Goal: Task Accomplishment & Management: Complete application form

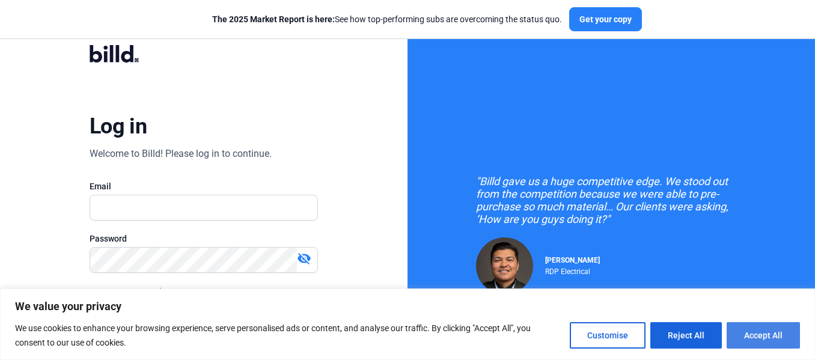
drag, startPoint x: 0, startPoint y: 0, endPoint x: 768, endPoint y: 336, distance: 838.3
click at [768, 336] on button "Accept All" at bounding box center [763, 335] width 73 height 26
checkbox input "true"
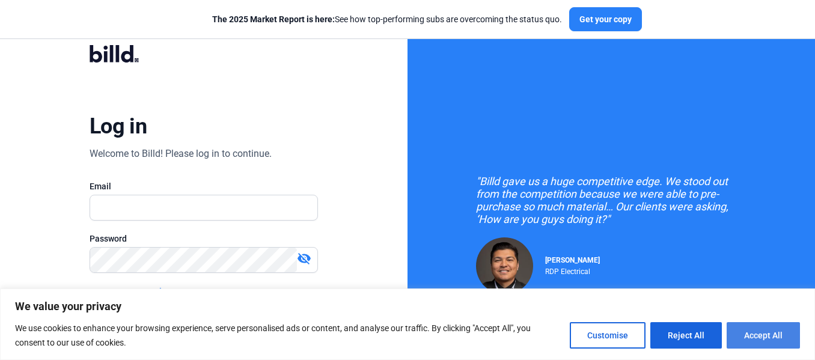
checkbox input "true"
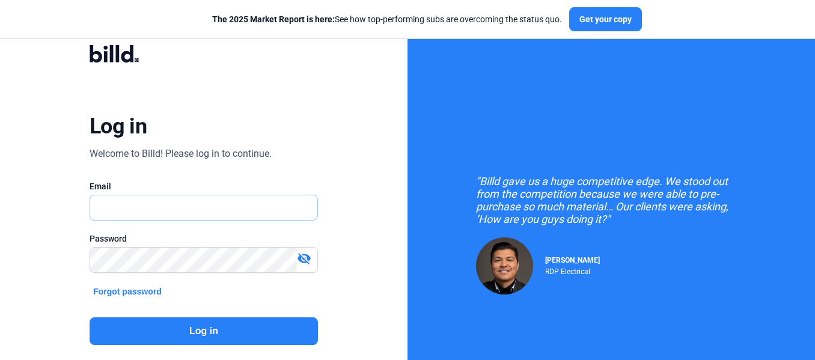
click at [135, 215] on input "text" at bounding box center [203, 207] width 227 height 25
type input "[PERSON_NAME][EMAIL_ADDRESS][DOMAIN_NAME]"
click at [309, 260] on mat-icon "visibility_off" at bounding box center [304, 258] width 14 height 14
click at [233, 336] on button "Log in" at bounding box center [204, 332] width 229 height 28
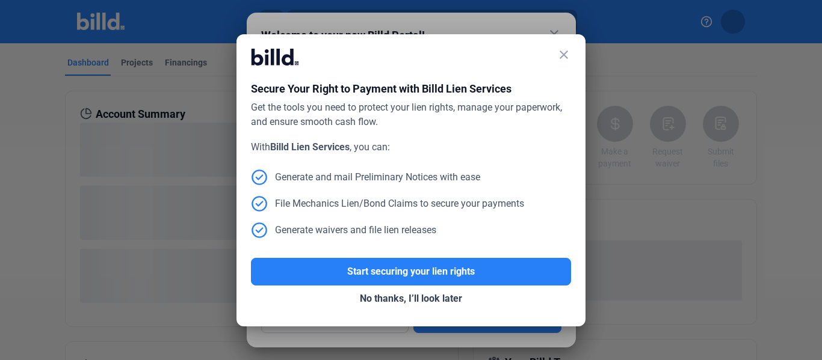
scroll to position [82, 0]
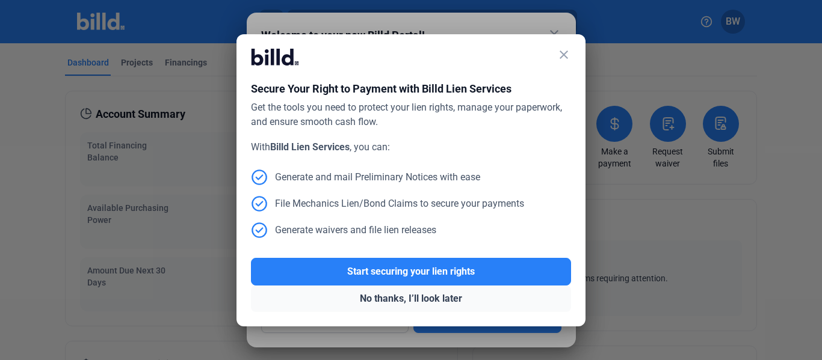
click at [427, 301] on button "No thanks, I’ll look later" at bounding box center [411, 299] width 320 height 26
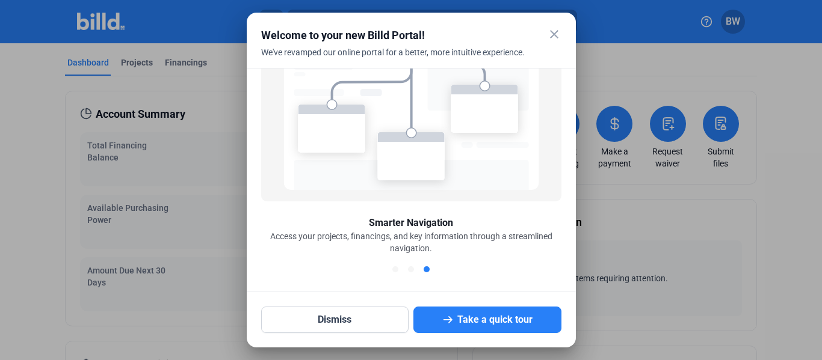
click at [554, 34] on mat-icon "close" at bounding box center [554, 34] width 14 height 14
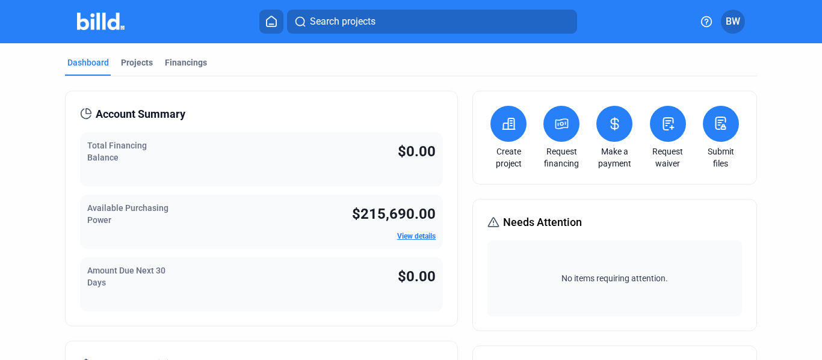
click at [563, 135] on button at bounding box center [561, 124] width 36 height 36
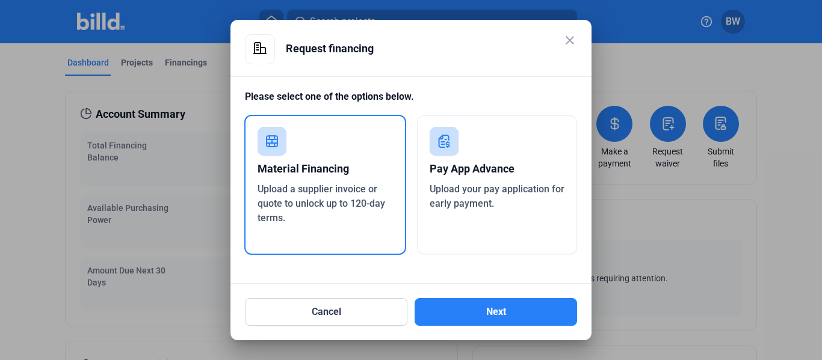
click at [568, 40] on mat-icon "close" at bounding box center [569, 40] width 14 height 14
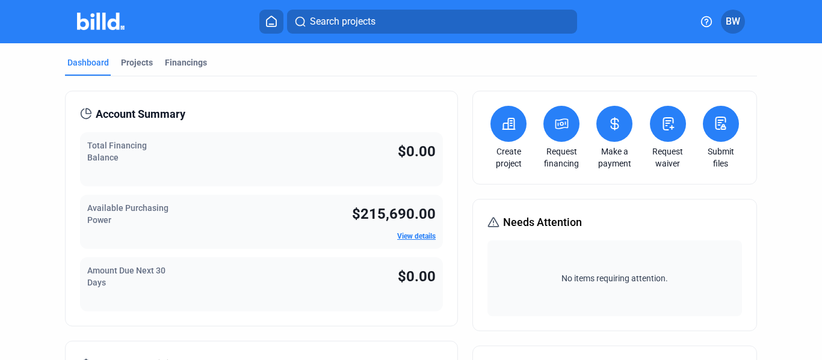
click at [266, 23] on icon at bounding box center [271, 21] width 10 height 10
click at [555, 136] on button at bounding box center [561, 124] width 36 height 36
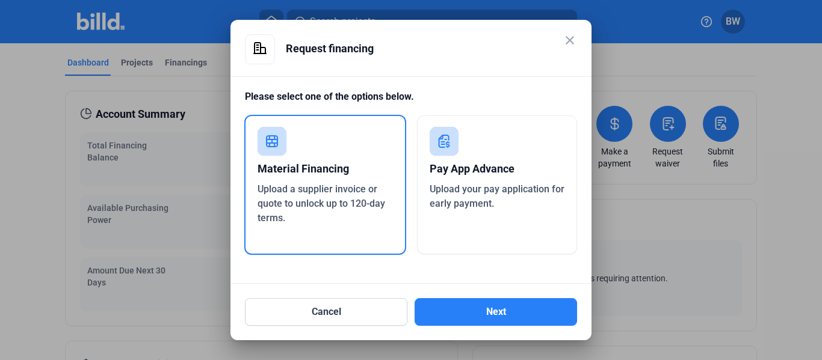
click at [567, 38] on mat-icon "close" at bounding box center [569, 40] width 14 height 14
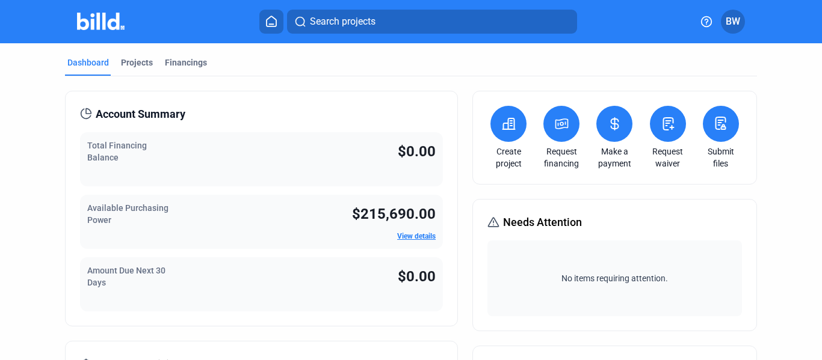
click at [562, 137] on button at bounding box center [561, 124] width 36 height 36
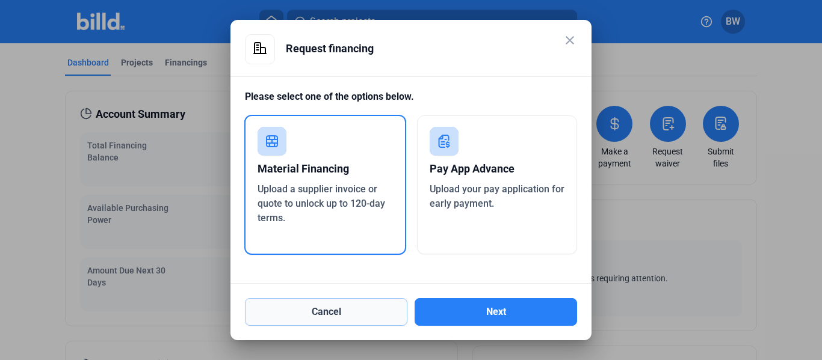
click at [360, 315] on button "Cancel" at bounding box center [326, 312] width 162 height 28
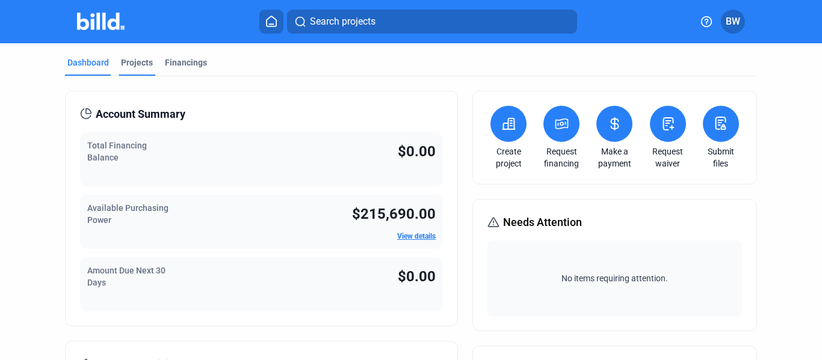
click at [146, 66] on div "Projects" at bounding box center [137, 63] width 32 height 12
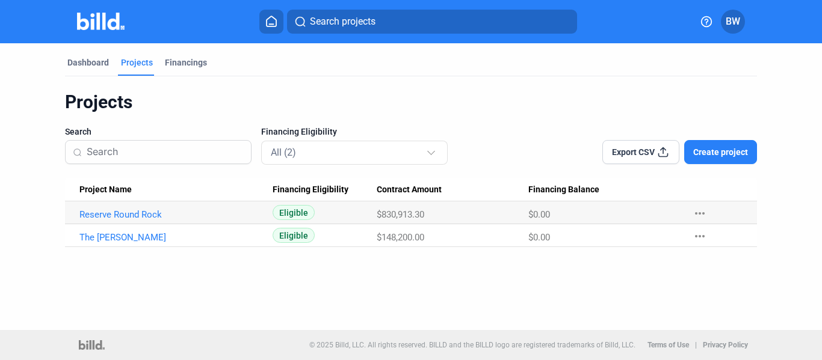
click at [731, 159] on button "Create project" at bounding box center [720, 152] width 73 height 24
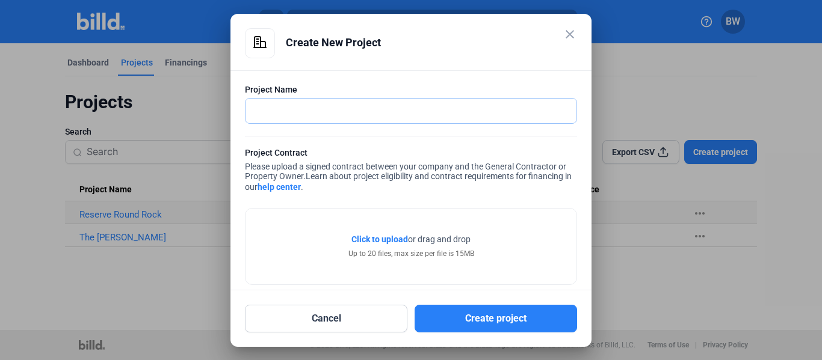
click at [290, 113] on input "text" at bounding box center [404, 111] width 318 height 25
type input "Bluewood"
click at [392, 239] on span "Click to upload" at bounding box center [379, 240] width 57 height 10
click at [361, 241] on span "Click to upload" at bounding box center [379, 240] width 57 height 10
click at [398, 239] on span "Click to upload" at bounding box center [379, 240] width 57 height 10
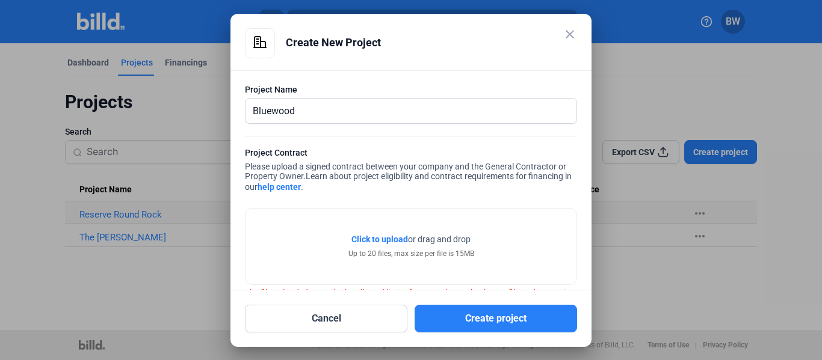
scroll to position [39, 0]
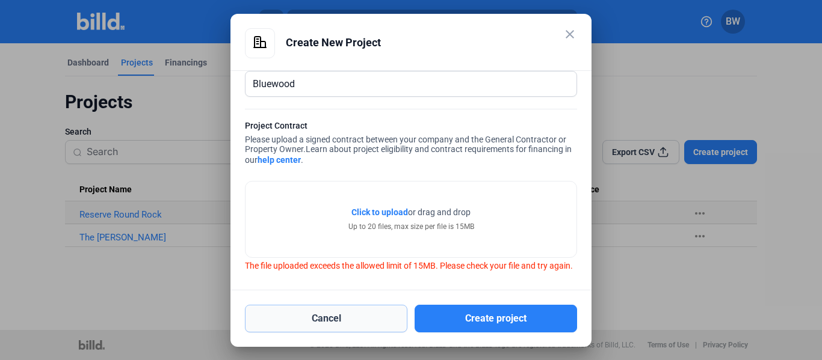
click at [306, 319] on button "Cancel" at bounding box center [326, 319] width 162 height 28
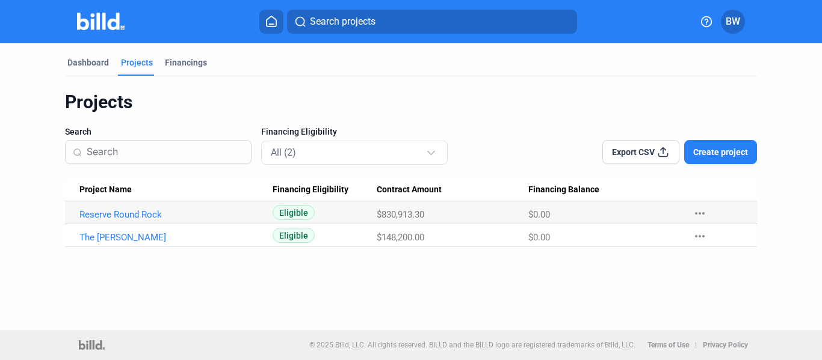
click at [734, 149] on span "Create project" at bounding box center [720, 152] width 55 height 12
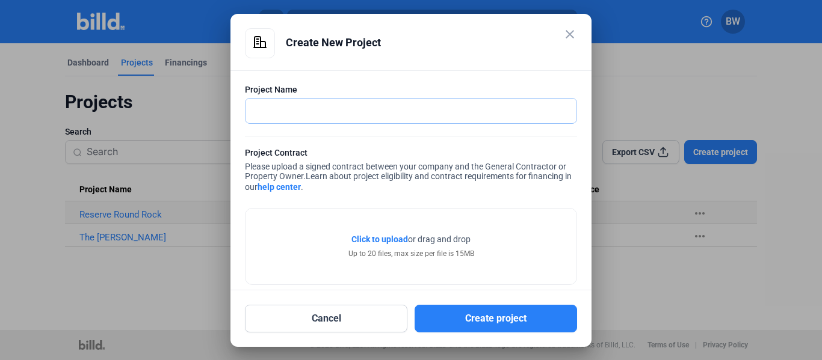
click at [301, 111] on input "text" at bounding box center [404, 111] width 318 height 25
type input "Bluewood"
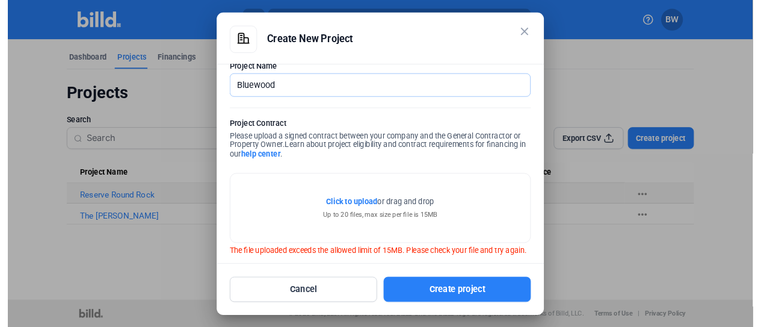
scroll to position [0, 0]
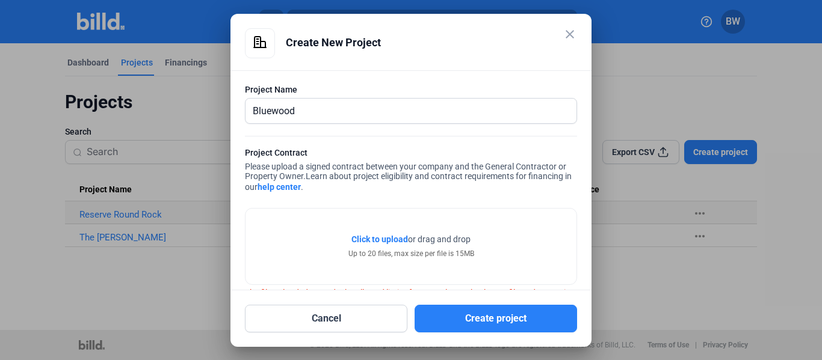
click at [573, 30] on mat-icon "close" at bounding box center [569, 34] width 14 height 14
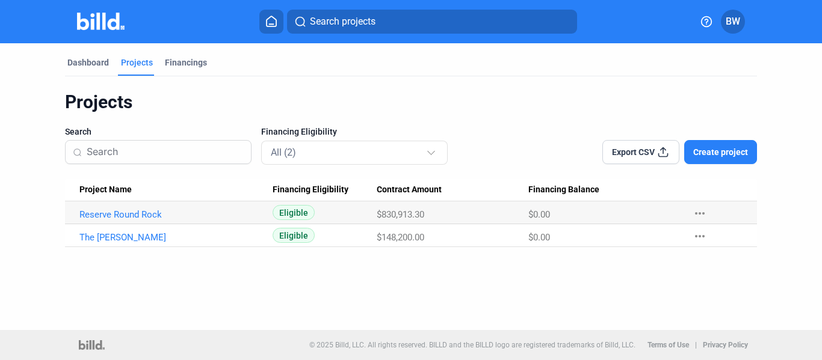
click at [720, 150] on span "Create project" at bounding box center [720, 152] width 55 height 12
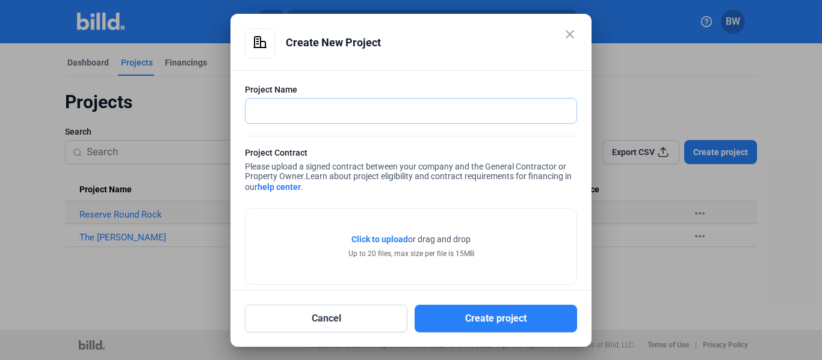
click at [419, 107] on input "text" at bounding box center [404, 111] width 318 height 25
type input "Bluewood"
click at [390, 239] on span "Click to upload" at bounding box center [379, 240] width 57 height 10
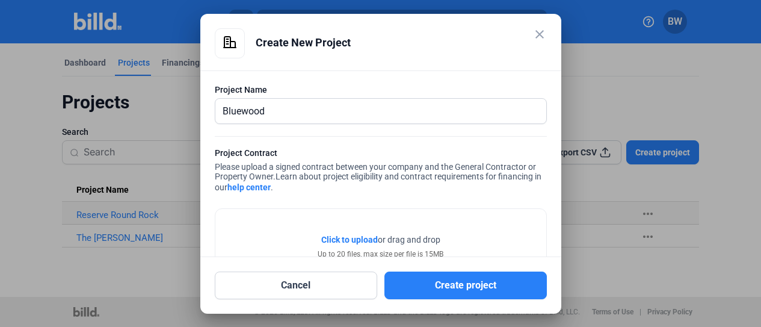
drag, startPoint x: 426, startPoint y: 31, endPoint x: 341, endPoint y: -132, distance: 184.5
click at [341, 0] on html "We value your privacy We use cookies to enhance your browsing experience, serve…" at bounding box center [380, 163] width 761 height 327
click at [466, 211] on div "Click to upload Tap to upload or drag and drop Up to 20 files, max size per fil…" at bounding box center [380, 247] width 331 height 76
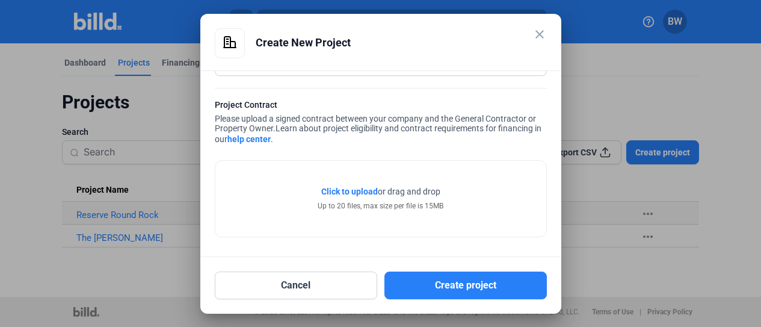
click at [344, 191] on span "Click to upload" at bounding box center [349, 191] width 57 height 10
drag, startPoint x: 430, startPoint y: 27, endPoint x: 414, endPoint y: -94, distance: 121.9
click at [414, 0] on html "We value your privacy We use cookies to enhance your browsing experience, serve…" at bounding box center [380, 163] width 761 height 327
click at [447, 42] on div "Create New Project" at bounding box center [401, 42] width 291 height 29
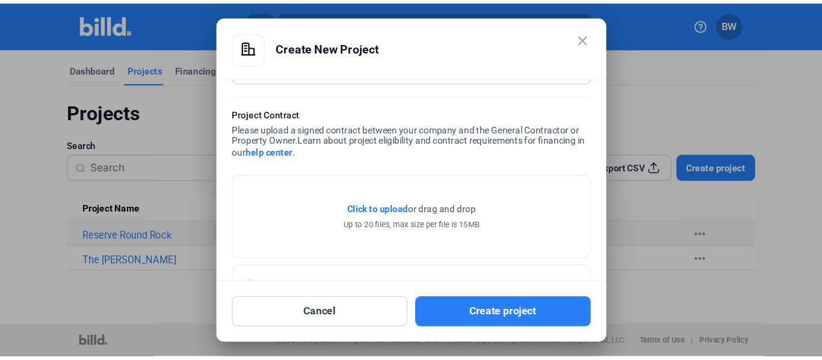
scroll to position [94, 0]
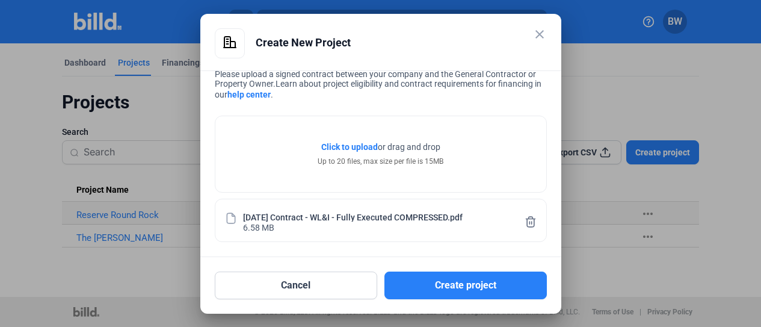
drag, startPoint x: 469, startPoint y: 24, endPoint x: 467, endPoint y: -56, distance: 80.0
click at [467, 0] on html "We value your privacy We use cookies to enhance your browsing experience, serve…" at bounding box center [380, 163] width 761 height 327
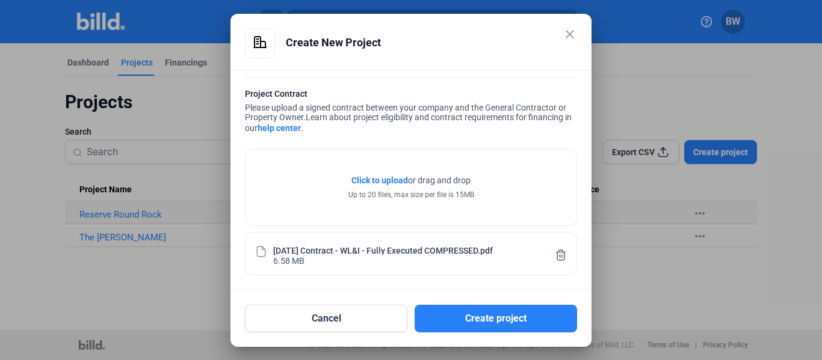
scroll to position [60, 0]
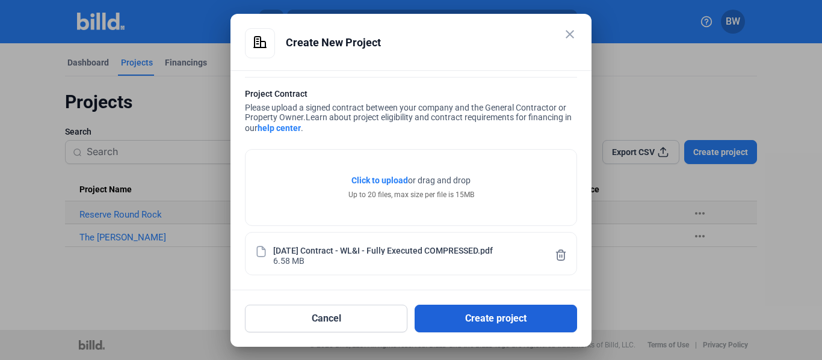
click at [514, 324] on button "Create project" at bounding box center [495, 319] width 162 height 28
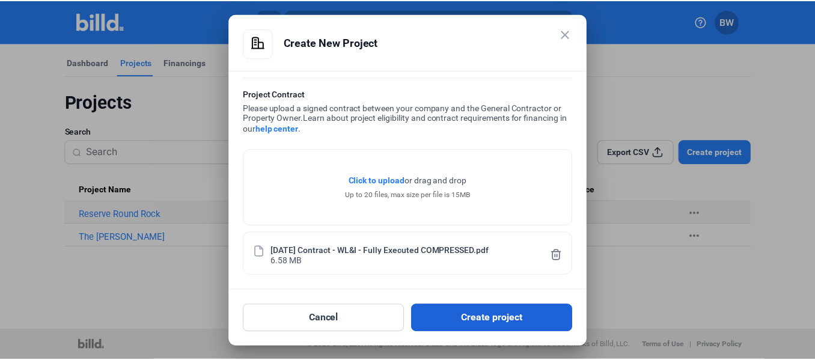
scroll to position [0, 0]
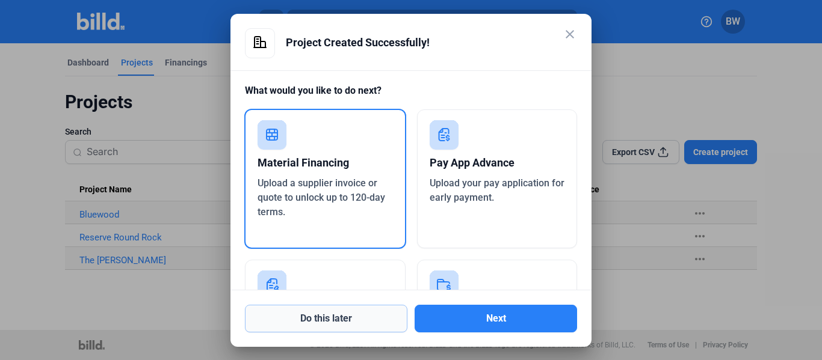
click at [360, 317] on button "Do this later" at bounding box center [326, 319] width 162 height 28
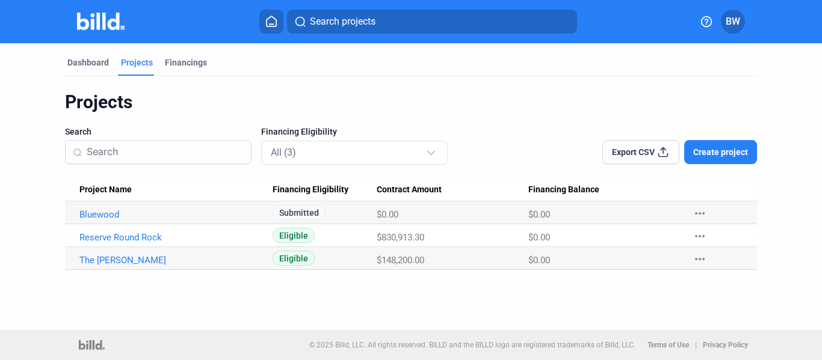
click at [727, 23] on span "BW" at bounding box center [732, 21] width 14 height 14
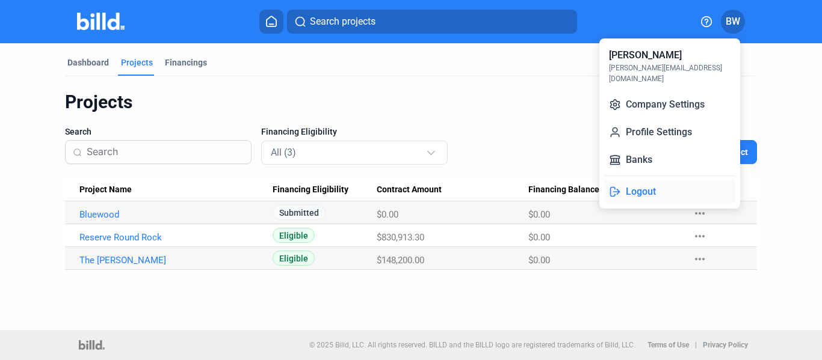
click at [645, 187] on button "Logout" at bounding box center [669, 192] width 131 height 24
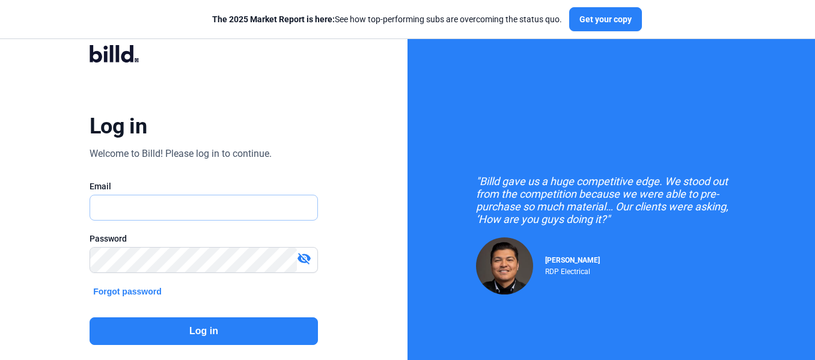
type input "[PERSON_NAME][EMAIL_ADDRESS][DOMAIN_NAME]"
